Goal: Use online tool/utility: Use online tool/utility

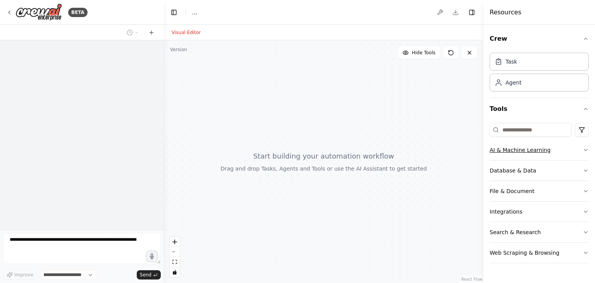
click at [587, 149] on icon "button" at bounding box center [585, 150] width 6 height 6
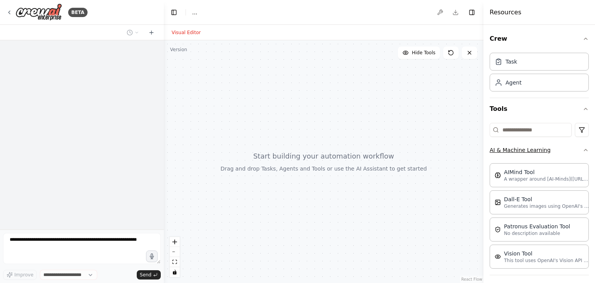
click at [582, 149] on icon "button" at bounding box center [585, 150] width 6 height 6
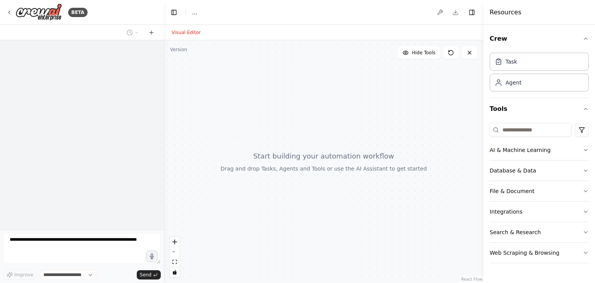
click at [188, 32] on button "Visual Editor" at bounding box center [186, 32] width 38 height 9
click at [280, 158] on div at bounding box center [323, 161] width 319 height 242
